Goal: Information Seeking & Learning: Find specific fact

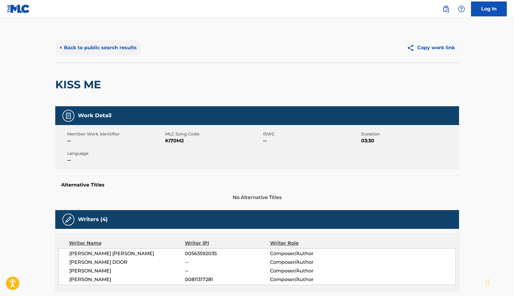
click at [109, 49] on button "< Back to public search results" at bounding box center [98, 47] width 86 height 15
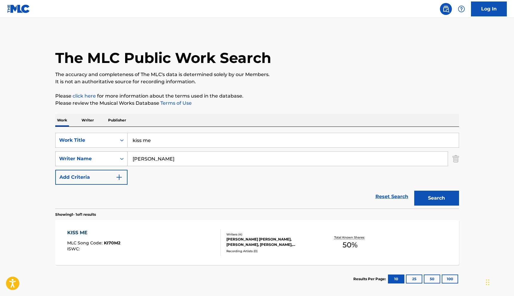
drag, startPoint x: 178, startPoint y: 158, endPoint x: 104, endPoint y: 158, distance: 74.1
click at [104, 158] on div "SearchWithCriteria74e034bf-d17c-47f0-8ca1-5e56a39f05a3 Writer Name [PERSON_NAME]" at bounding box center [257, 159] width 404 height 15
type input "[PERSON_NAME]"
click at [415, 191] on button "Search" at bounding box center [437, 198] width 45 height 15
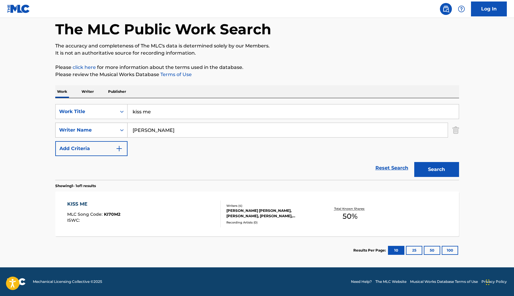
drag, startPoint x: 169, startPoint y: 130, endPoint x: 99, endPoint y: 131, distance: 70.2
click at [99, 131] on div "SearchWithCriteria74e034bf-d17c-47f0-8ca1-5e56a39f05a3 Writer Name [PERSON_NAME]" at bounding box center [257, 130] width 404 height 15
click at [432, 174] on button "Search" at bounding box center [437, 169] width 45 height 15
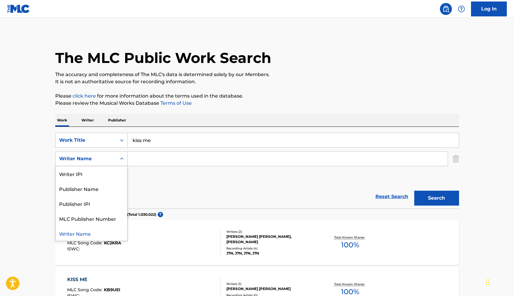
click at [108, 158] on div "Writer Name" at bounding box center [86, 158] width 54 height 7
click at [100, 190] on div "Publisher Name" at bounding box center [92, 188] width 72 height 15
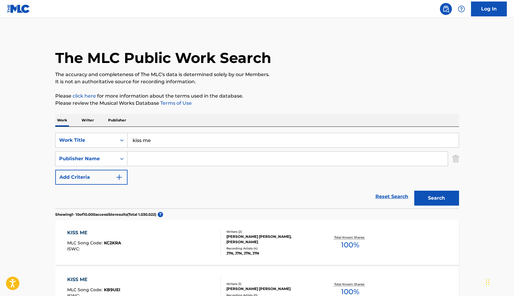
click at [161, 162] on input "Search Form" at bounding box center [288, 159] width 320 height 14
type input "[PERSON_NAME]"
click at [415, 191] on button "Search" at bounding box center [437, 198] width 45 height 15
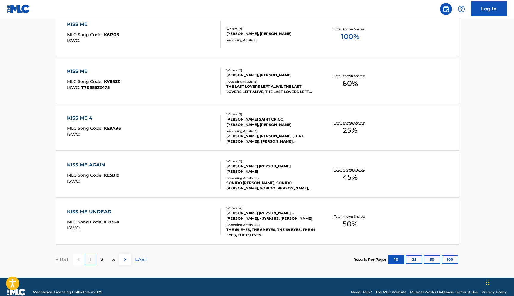
scroll to position [447, 0]
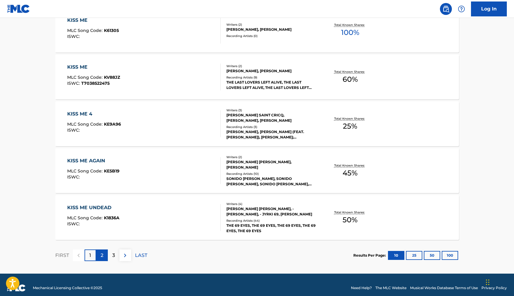
click at [103, 256] on p "2" at bounding box center [102, 255] width 3 height 7
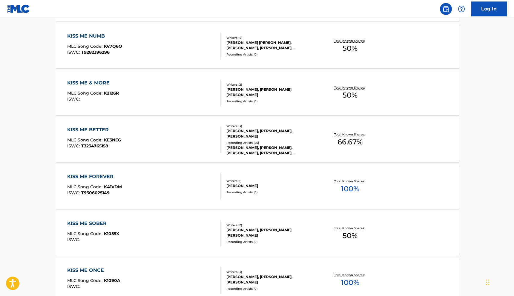
scroll to position [454, 0]
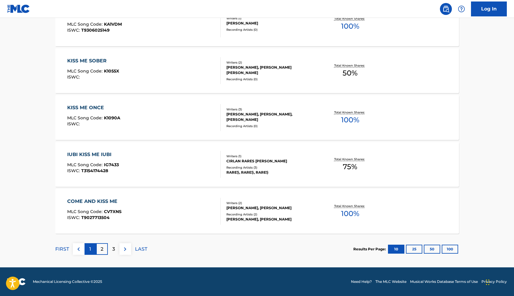
click at [88, 246] on div "1" at bounding box center [91, 250] width 12 height 12
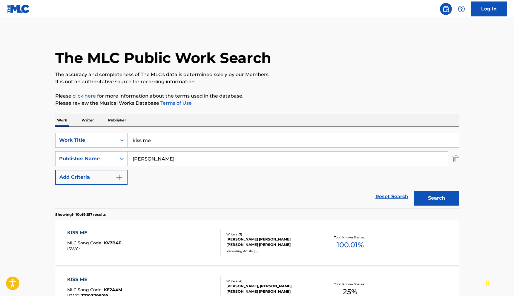
scroll to position [108, 0]
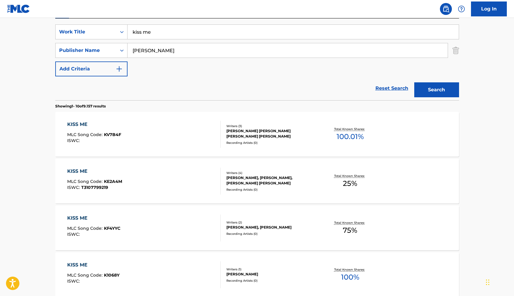
click at [178, 139] on div "KISS ME MLC Song Code : KV7B4F ISWC :" at bounding box center [144, 134] width 154 height 27
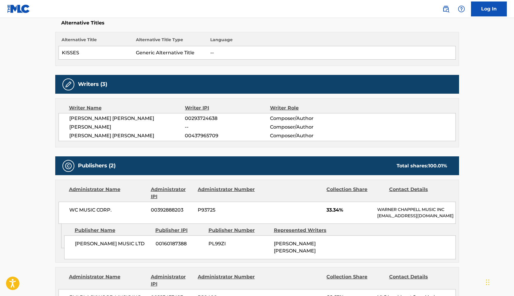
scroll to position [166, 0]
